Goal: Information Seeking & Learning: Learn about a topic

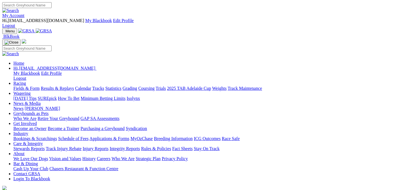
click at [26, 81] on link "Racing" at bounding box center [19, 83] width 13 height 5
drag, startPoint x: 0, startPoint y: 0, endPoint x: 90, endPoint y: 21, distance: 92.0
click at [26, 81] on link "Racing" at bounding box center [19, 83] width 13 height 5
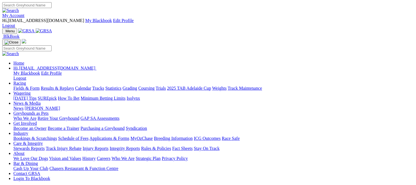
click at [30, 86] on link "Fields & Form" at bounding box center [26, 88] width 26 height 5
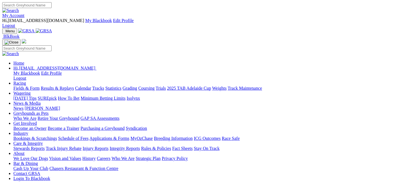
click at [30, 86] on link "Fields & Form" at bounding box center [26, 88] width 26 height 5
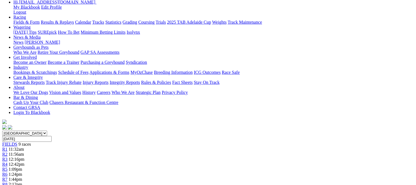
scroll to position [64, 0]
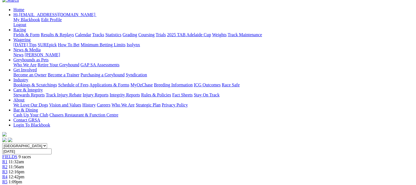
click at [124, 165] on div "R2 11:56am" at bounding box center [208, 167] width 412 height 5
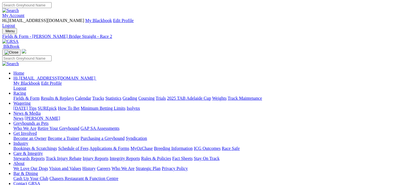
click at [74, 96] on link "Results & Replays" at bounding box center [57, 98] width 33 height 5
